Goal: Check status: Check status

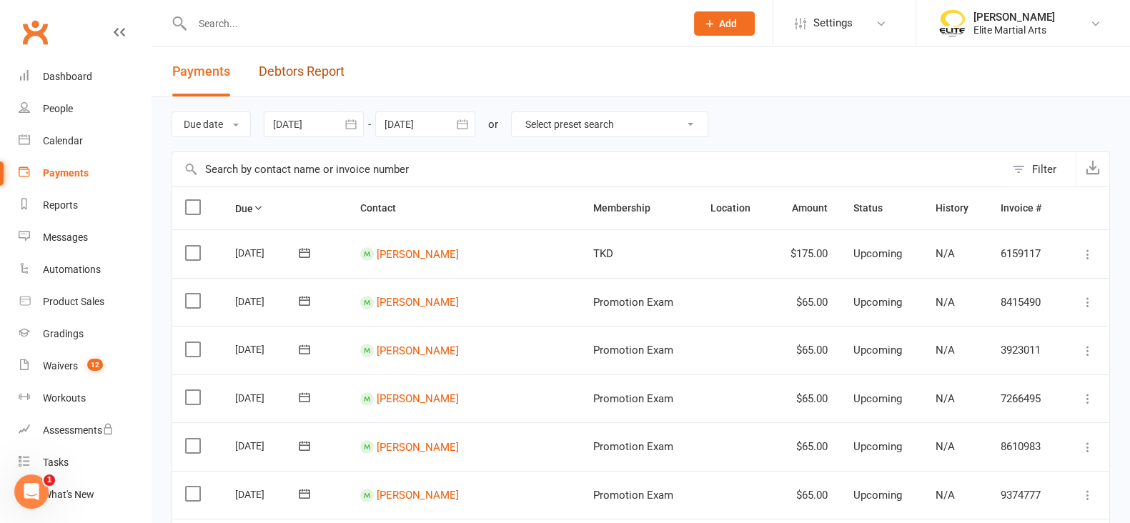
click at [299, 74] on link "Debtors Report" at bounding box center [302, 71] width 86 height 49
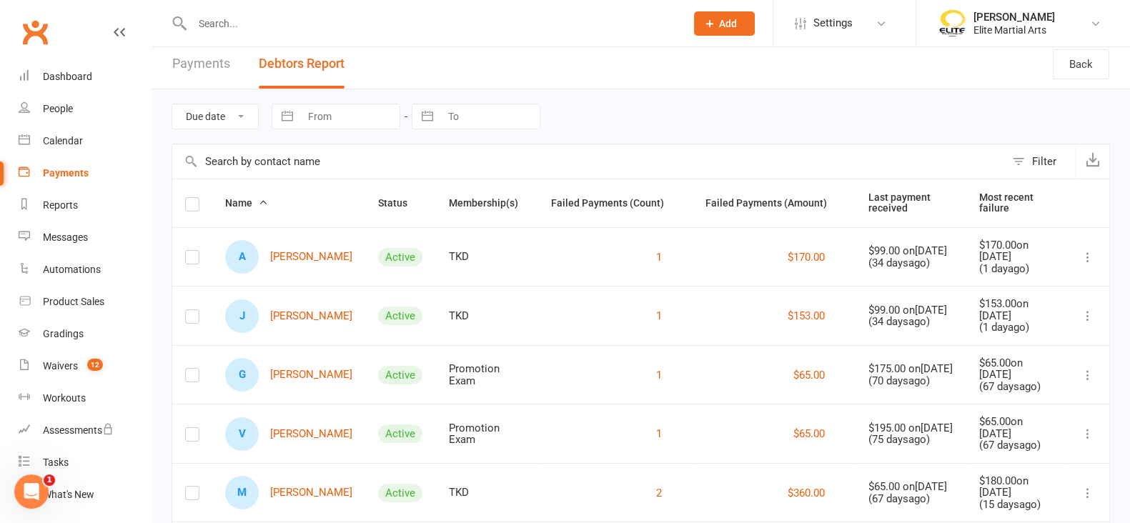
scroll to position [7, 0]
click at [56, 71] on div "Dashboard" at bounding box center [67, 76] width 49 height 11
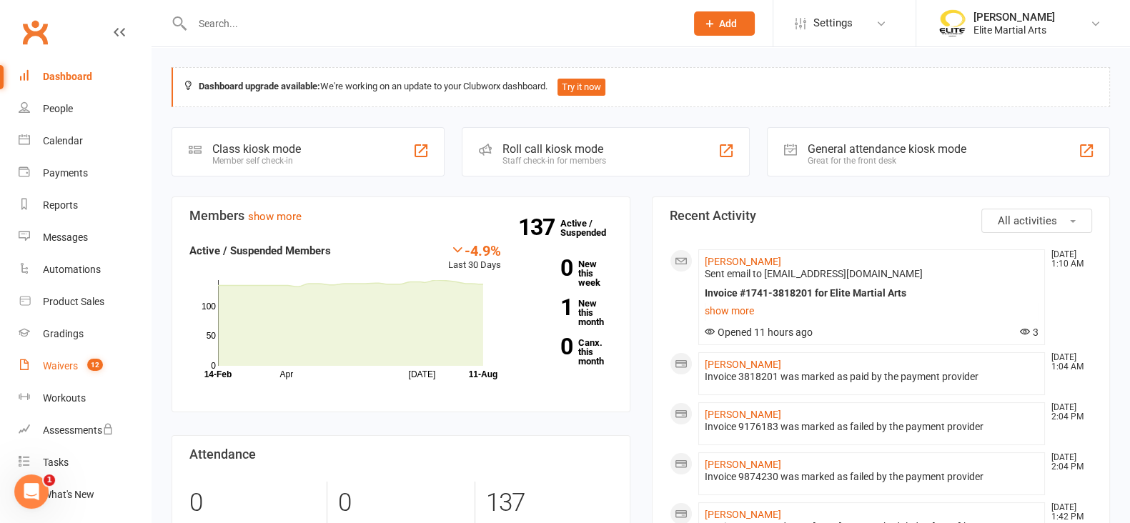
click at [54, 357] on link "Waivers 12" at bounding box center [85, 366] width 132 height 32
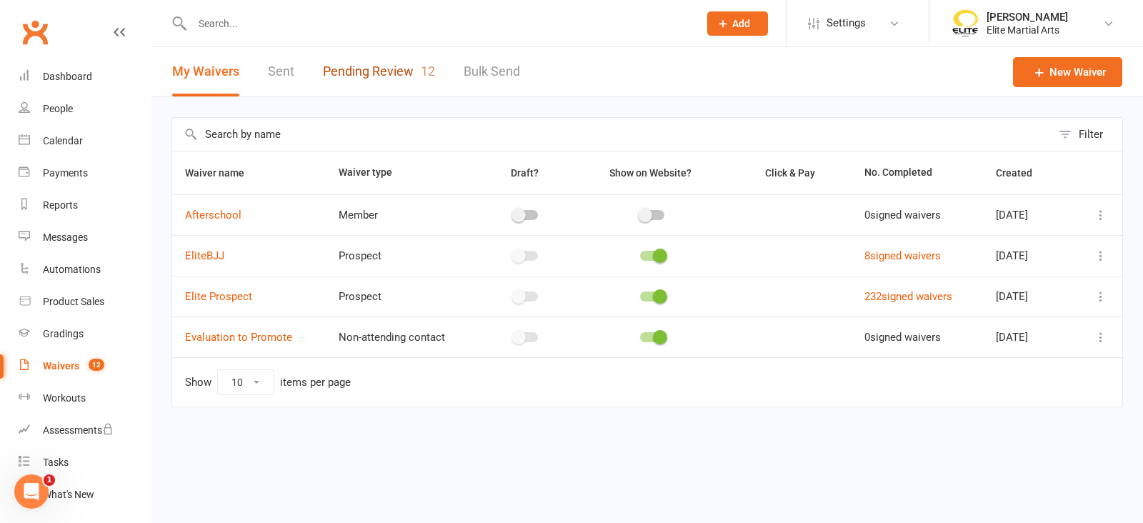
click at [370, 60] on link "Pending Review 12" at bounding box center [379, 71] width 112 height 49
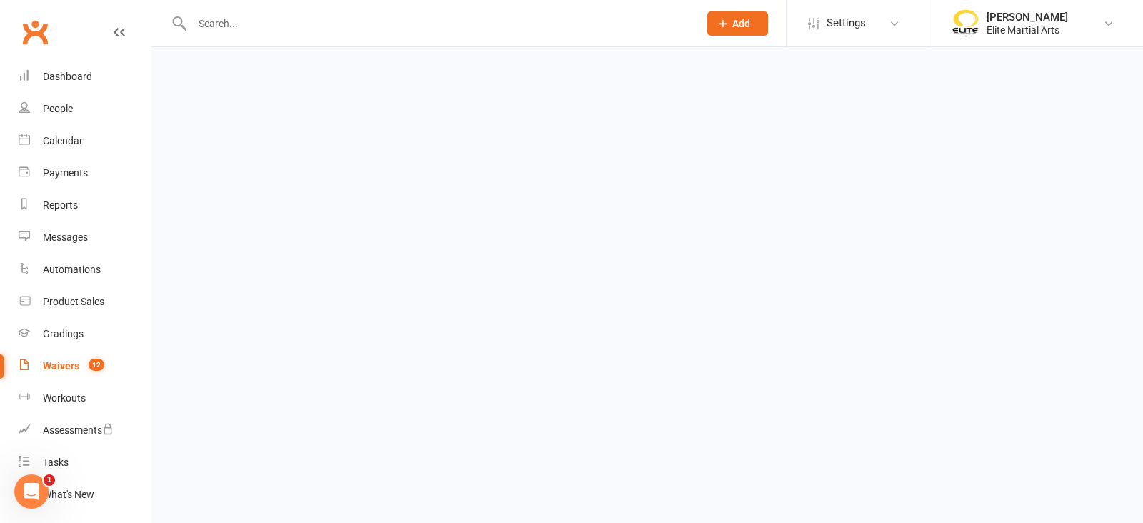
select select "100"
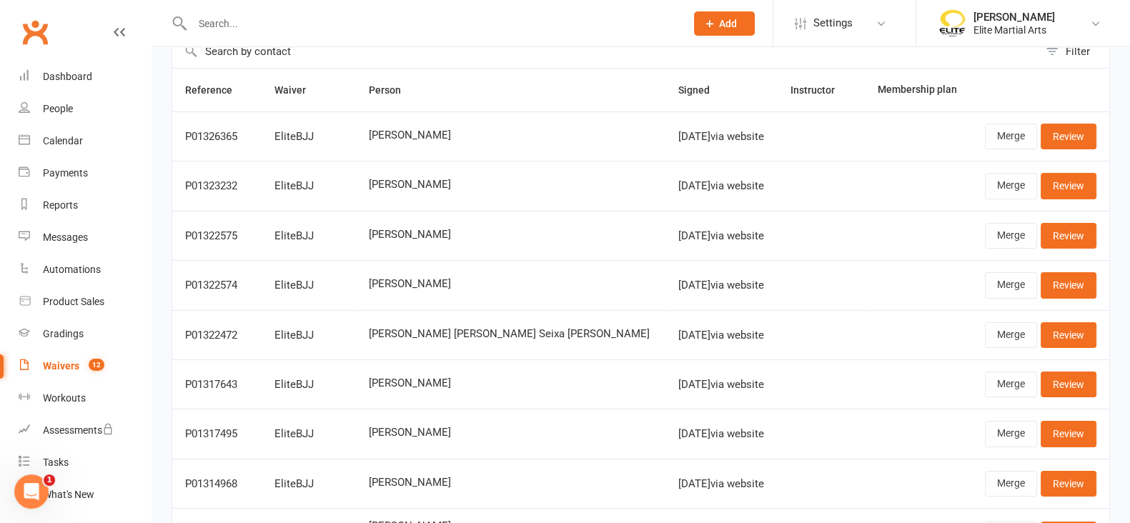
scroll to position [79, 0]
